Goal: Task Accomplishment & Management: Manage account settings

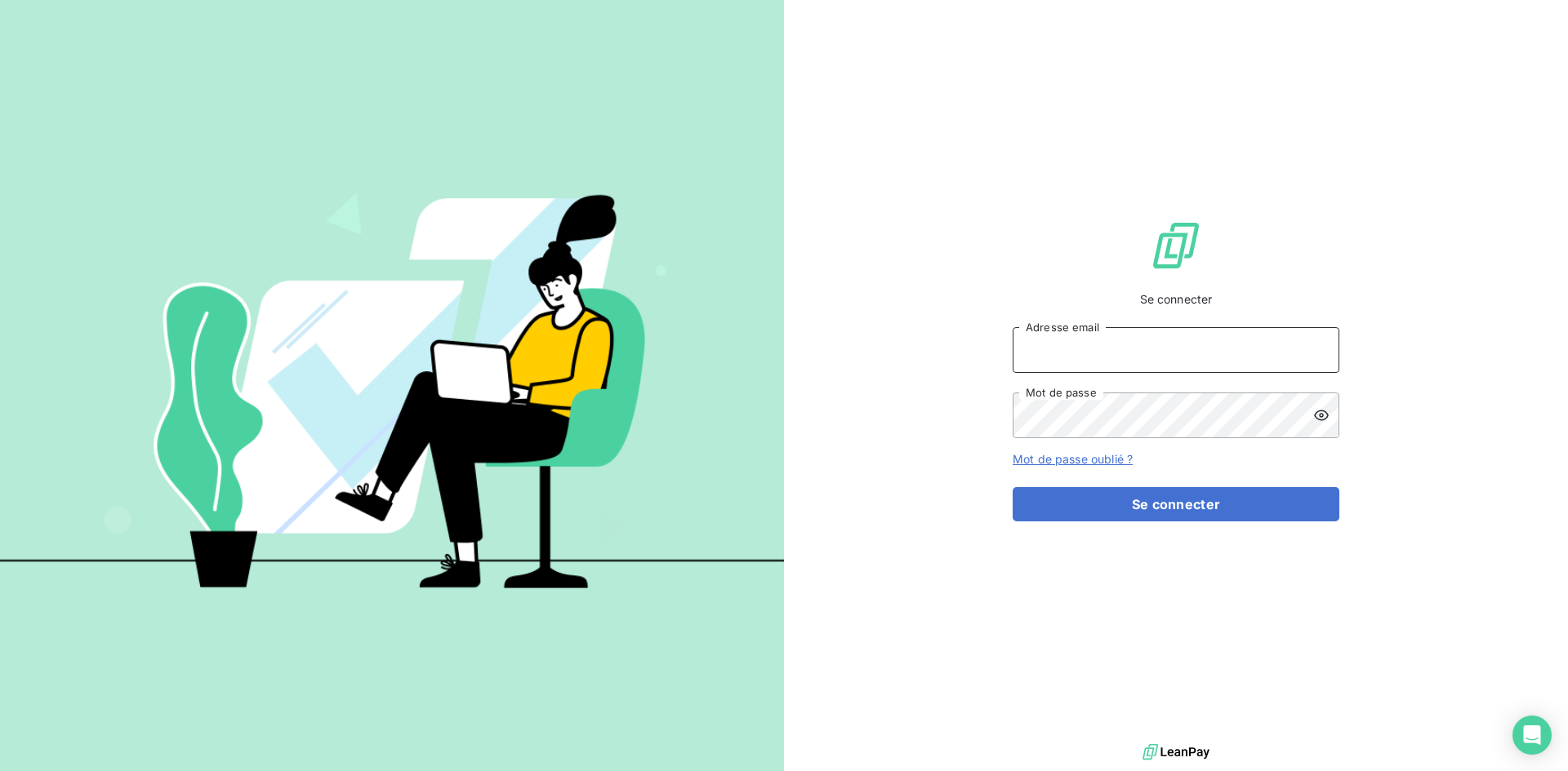
type input "[EMAIL_ADDRESS][DOMAIN_NAME]"
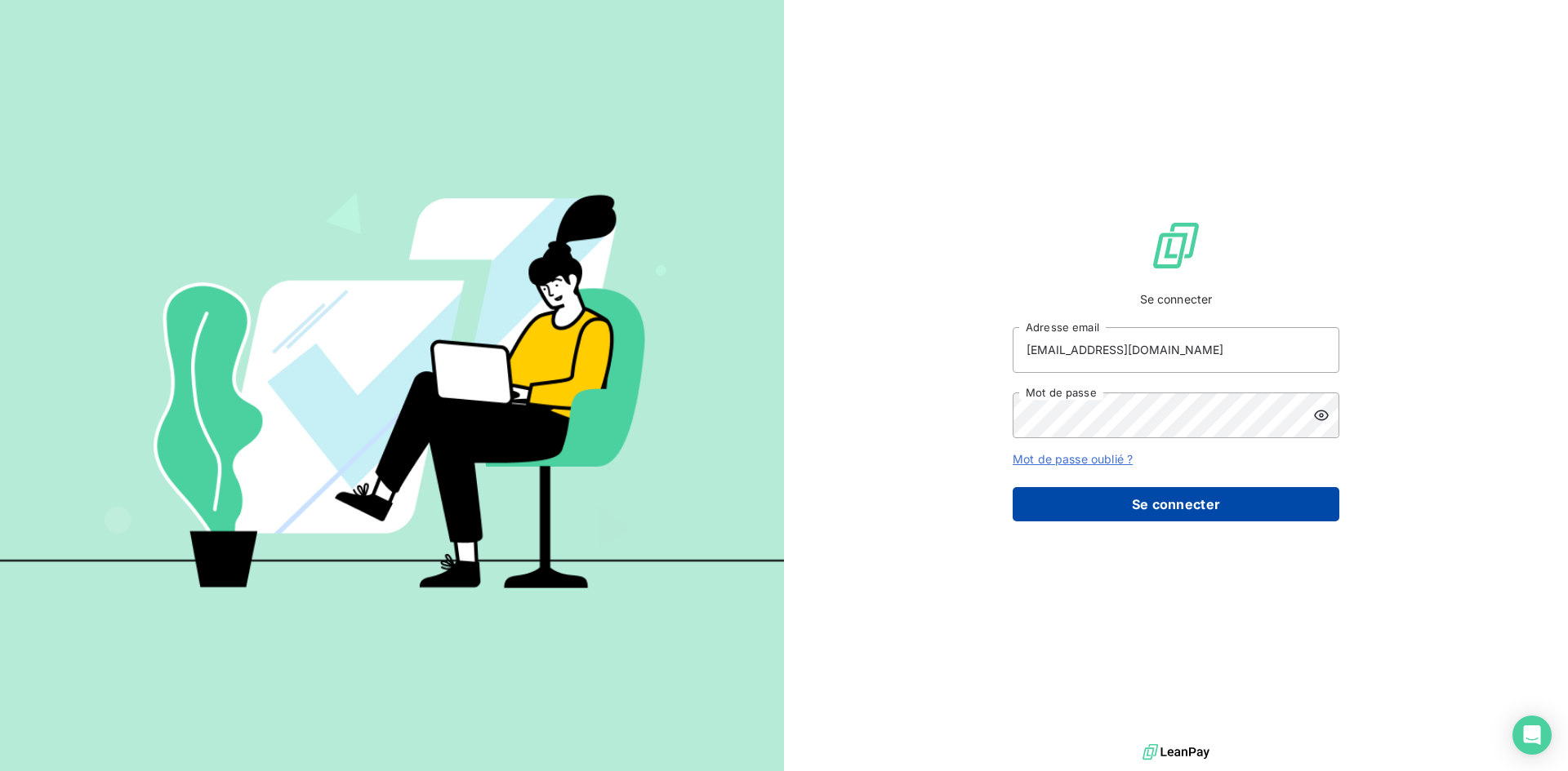
click at [1047, 506] on button "Se connecter" at bounding box center [1176, 504] width 326 height 34
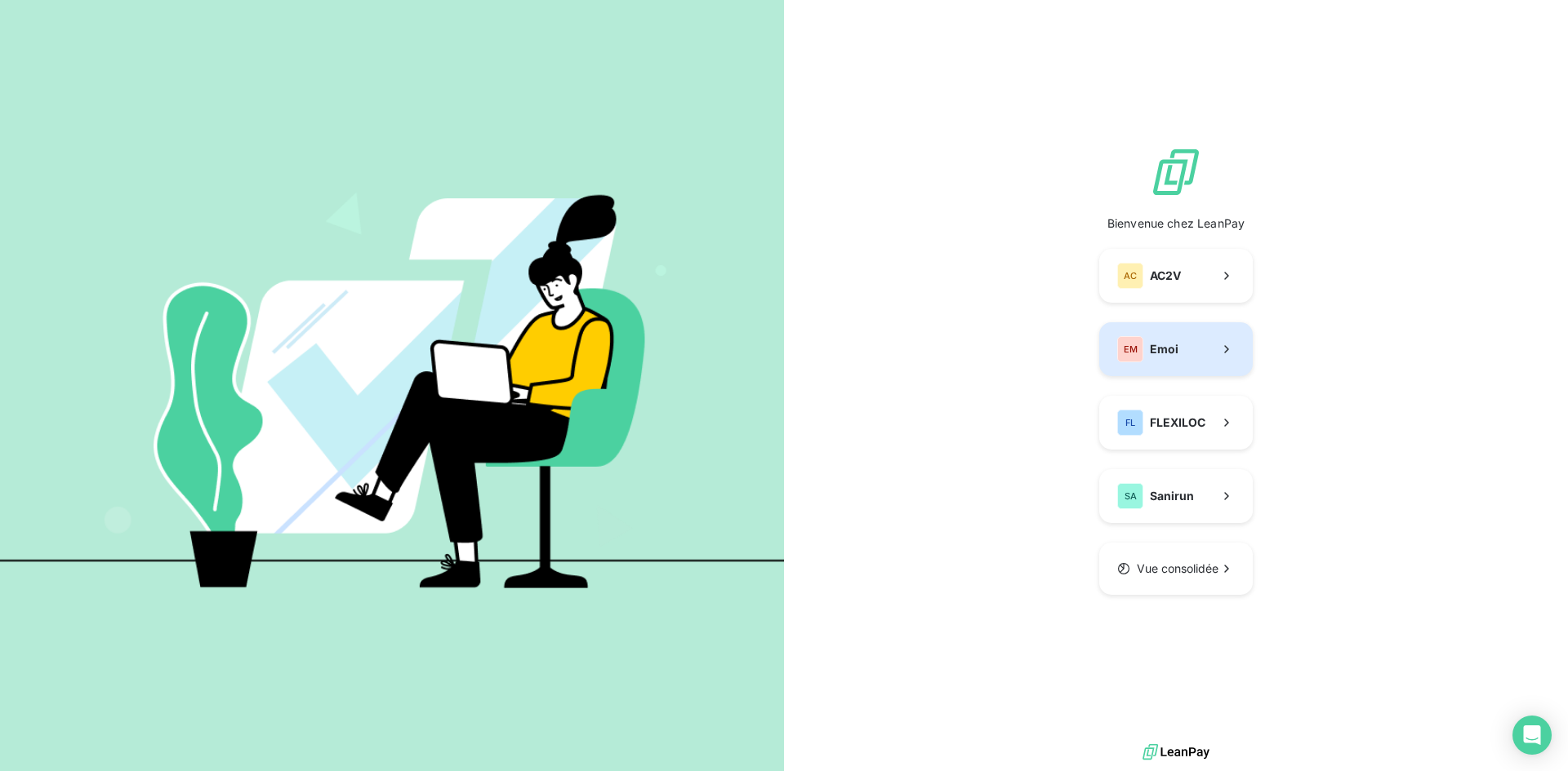
click at [1174, 377] on button "EM Emoi" at bounding box center [1176, 350] width 154 height 54
